Goal: Information Seeking & Learning: Learn about a topic

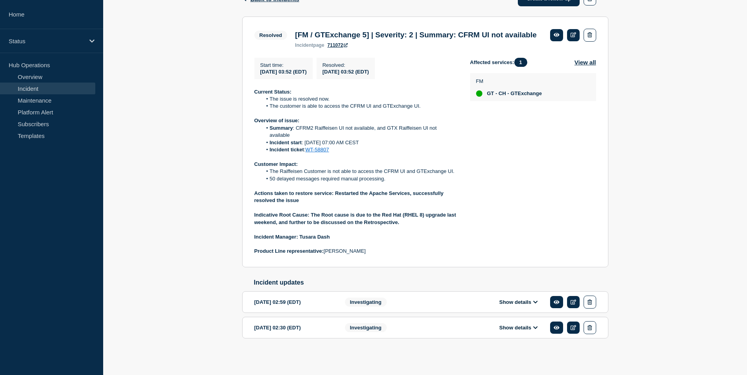
click at [76, 92] on link "Incident" at bounding box center [47, 89] width 95 height 12
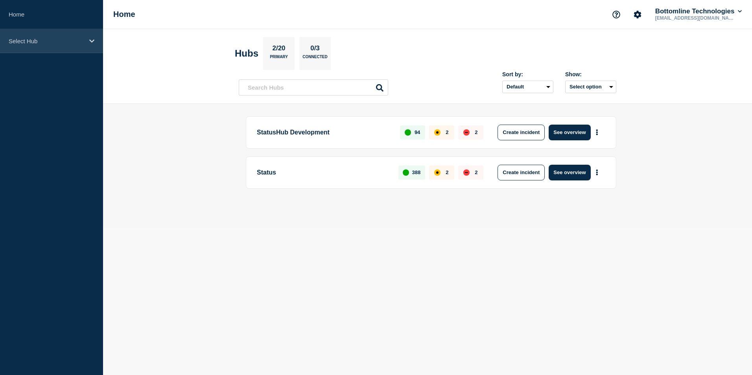
click at [92, 46] on div "Select Hub" at bounding box center [51, 41] width 103 height 24
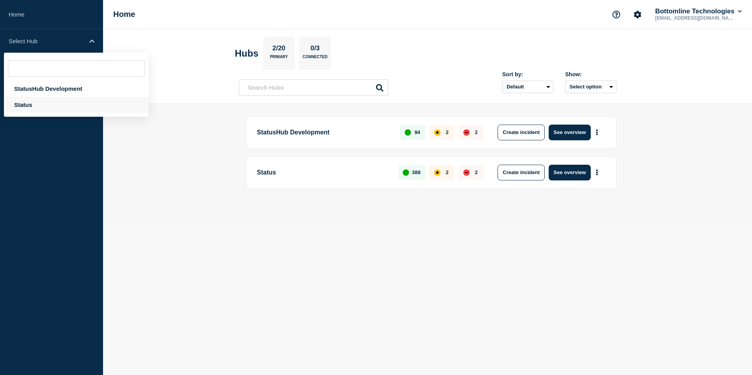
click at [56, 105] on div "Status" at bounding box center [76, 105] width 145 height 16
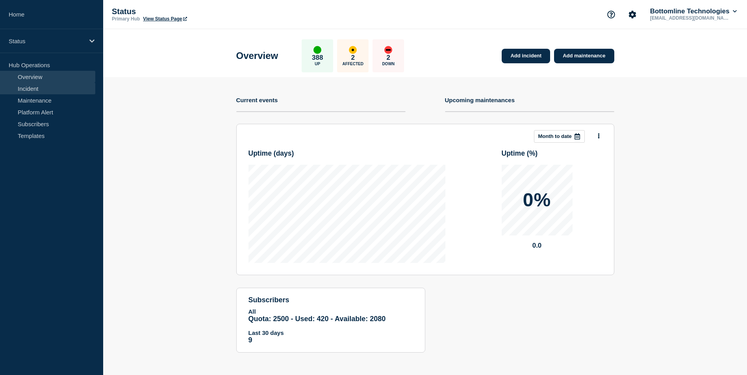
click at [63, 91] on link "Incident" at bounding box center [47, 89] width 95 height 12
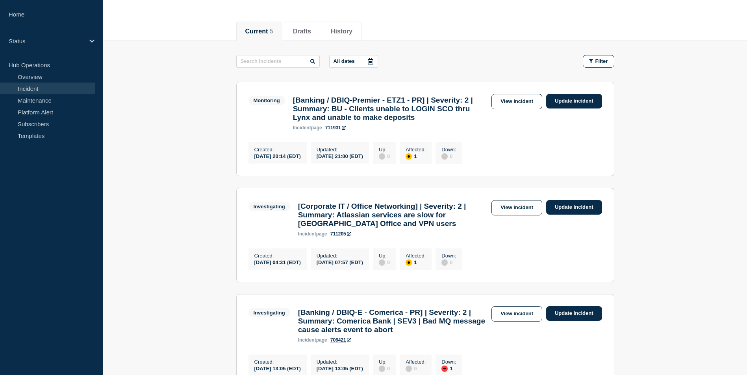
scroll to position [81, 0]
click at [501, 215] on link "View incident" at bounding box center [516, 207] width 51 height 15
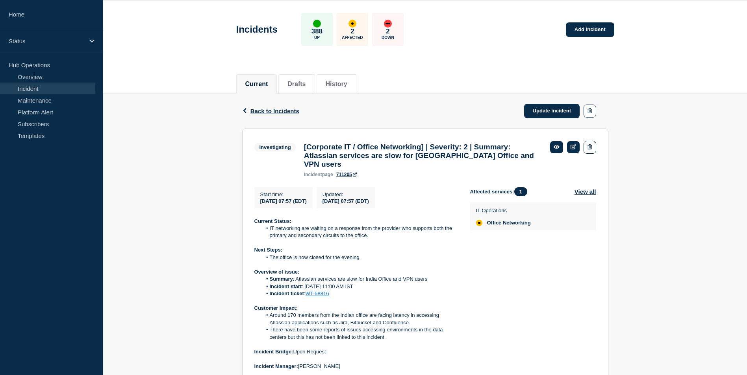
scroll to position [29, 0]
